Goal: Complete application form

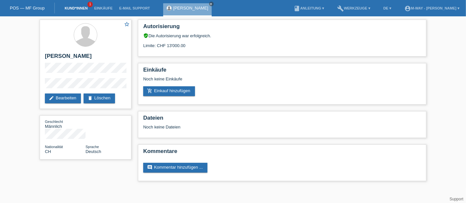
click at [80, 8] on link "Kund*innen" at bounding box center [75, 8] width 29 height 4
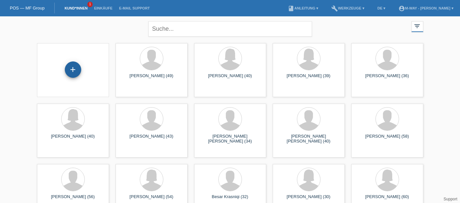
click at [73, 66] on div "+" at bounding box center [73, 70] width 16 height 16
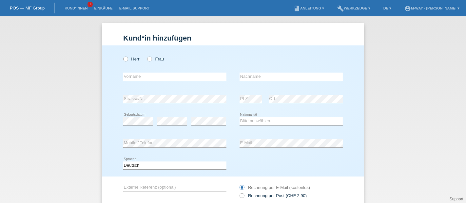
drag, startPoint x: 147, startPoint y: 60, endPoint x: 144, endPoint y: 52, distance: 8.5
click at [144, 52] on div "Herr Frau" at bounding box center [174, 56] width 103 height 20
click at [146, 56] on div "Herr Frau" at bounding box center [174, 58] width 103 height 13
click at [146, 56] on icon at bounding box center [146, 56] width 0 height 0
click at [147, 58] on input "Frau" at bounding box center [149, 59] width 4 height 4
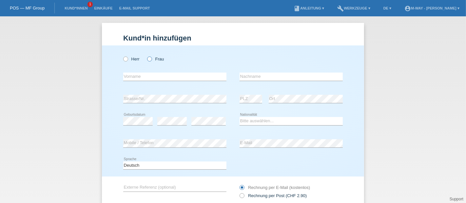
radio input "true"
click at [148, 72] on div "error Vorname" at bounding box center [174, 77] width 103 height 22
drag, startPoint x: 149, startPoint y: 78, endPoint x: 133, endPoint y: 105, distance: 31.5
click at [133, 105] on div "Herr Frau error Vorname error" at bounding box center [233, 111] width 262 height 131
type input "[PERSON_NAME]"
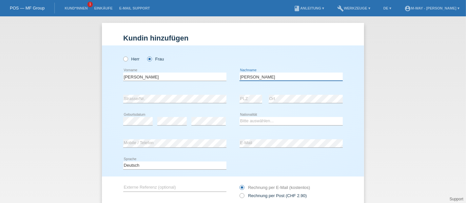
type input "Liedtke-Reichelt"
drag, startPoint x: 254, startPoint y: 123, endPoint x: 261, endPoint y: 113, distance: 11.9
click at [261, 113] on div "Bitte auswählen... Schweiz Deutschland Liechtenstein Österreich ------------ Af…" at bounding box center [290, 121] width 103 height 22
select select "CH"
click at [239, 117] on select "Bitte auswählen... Schweiz Deutschland Liechtenstein Österreich ------------ Af…" at bounding box center [290, 121] width 103 height 8
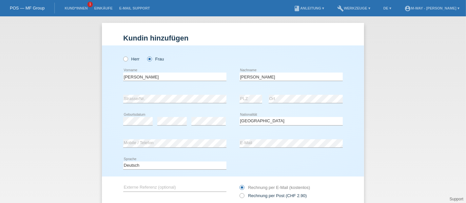
click at [245, 148] on icon at bounding box center [290, 148] width 103 height 0
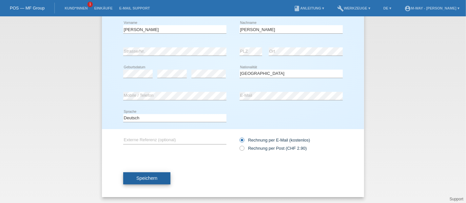
click at [155, 174] on button "Speichern" at bounding box center [146, 179] width 47 height 12
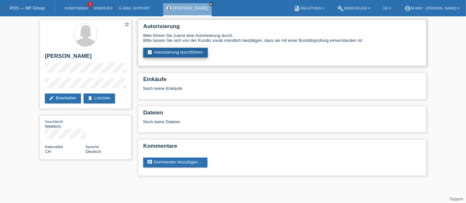
click at [173, 55] on link "assignment_turned_in Autorisierung durchführen" at bounding box center [175, 53] width 65 height 10
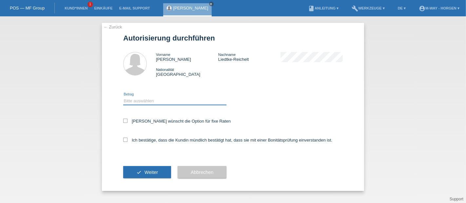
click at [138, 104] on select "Bitte auswählen CHF 1.00 - CHF 499.00 CHF 500.00 - CHF 1'999.00 CHF 2'000.00 - …" at bounding box center [174, 101] width 103 height 8
select select "3"
click at [123, 97] on select "Bitte auswählen CHF 1.00 - CHF 499.00 CHF 500.00 - CHF 1'999.00 CHF 2'000.00 - …" at bounding box center [174, 101] width 103 height 8
click at [124, 121] on icon at bounding box center [125, 121] width 4 height 4
click at [124, 121] on input "[PERSON_NAME] wünscht die Option für fixe Raten" at bounding box center [125, 121] width 4 height 4
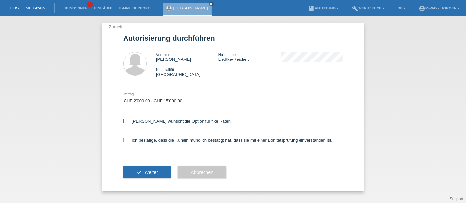
checkbox input "true"
click at [124, 141] on icon at bounding box center [125, 140] width 4 height 4
click at [124, 141] on input "Ich bestätige, dass die Kundin mündlich bestätigt hat, dass sie mit einer Bonit…" at bounding box center [125, 140] width 4 height 4
checkbox input "true"
click at [130, 173] on button "check Weiter" at bounding box center [147, 172] width 48 height 12
